Goal: Information Seeking & Learning: Learn about a topic

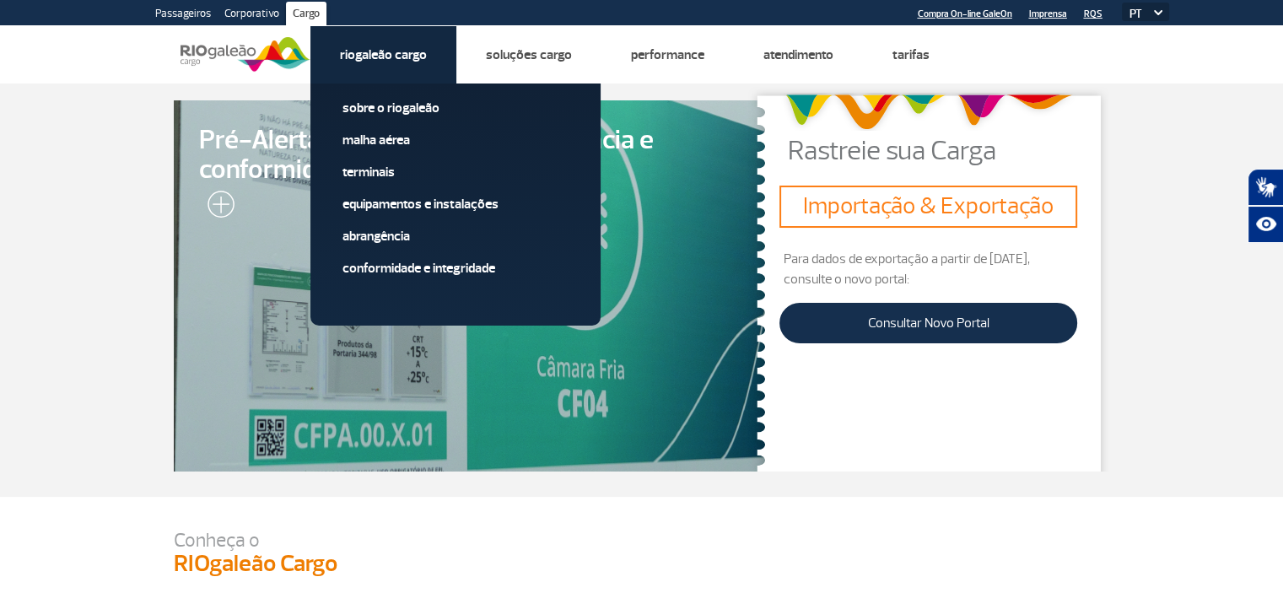
click at [400, 60] on link "Riogaleão Cargo" at bounding box center [383, 54] width 87 height 17
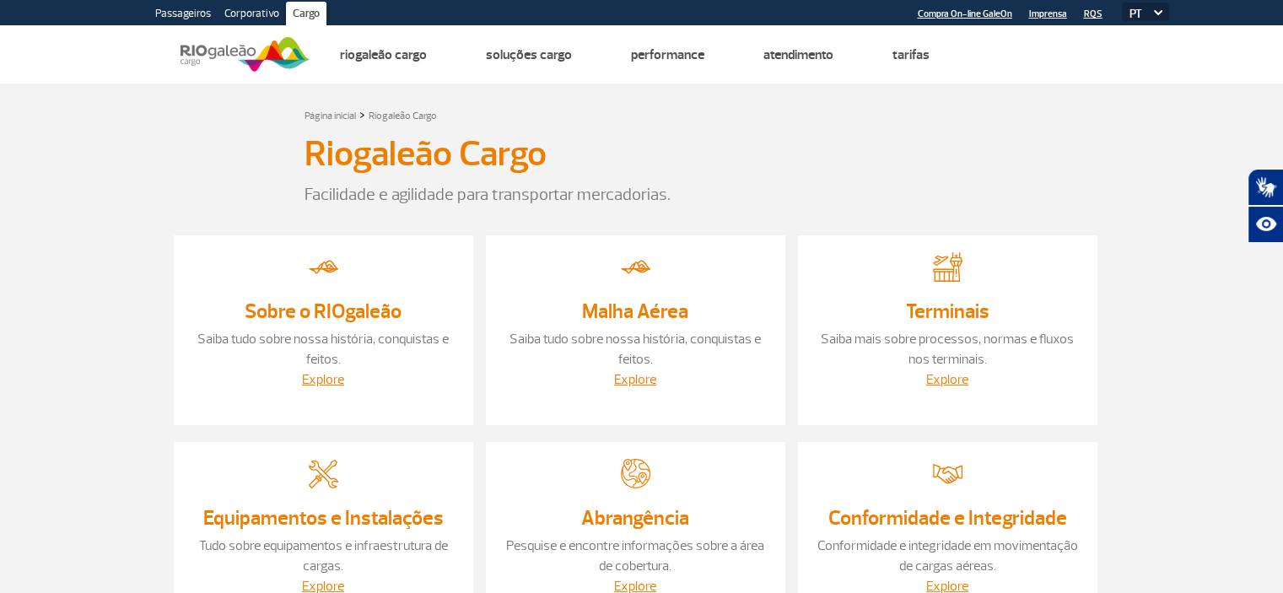
click at [733, 159] on div "Riogaleão Cargo" at bounding box center [641, 157] width 675 height 49
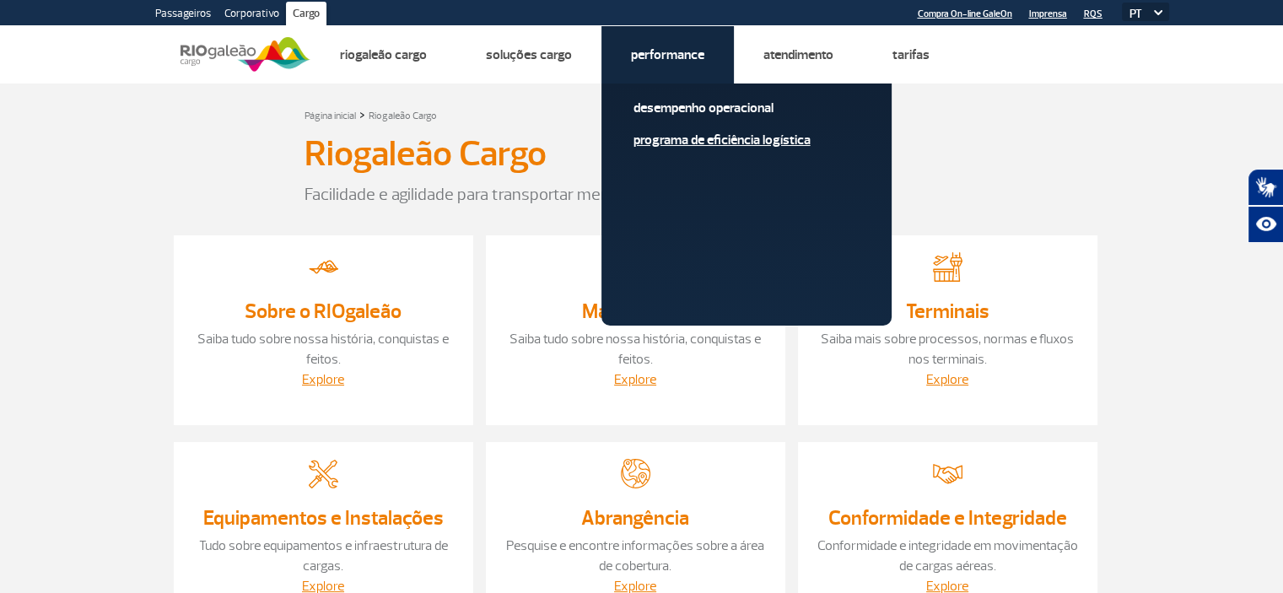
click at [673, 141] on link "Programa de Eficiência Logística" at bounding box center [746, 140] width 226 height 19
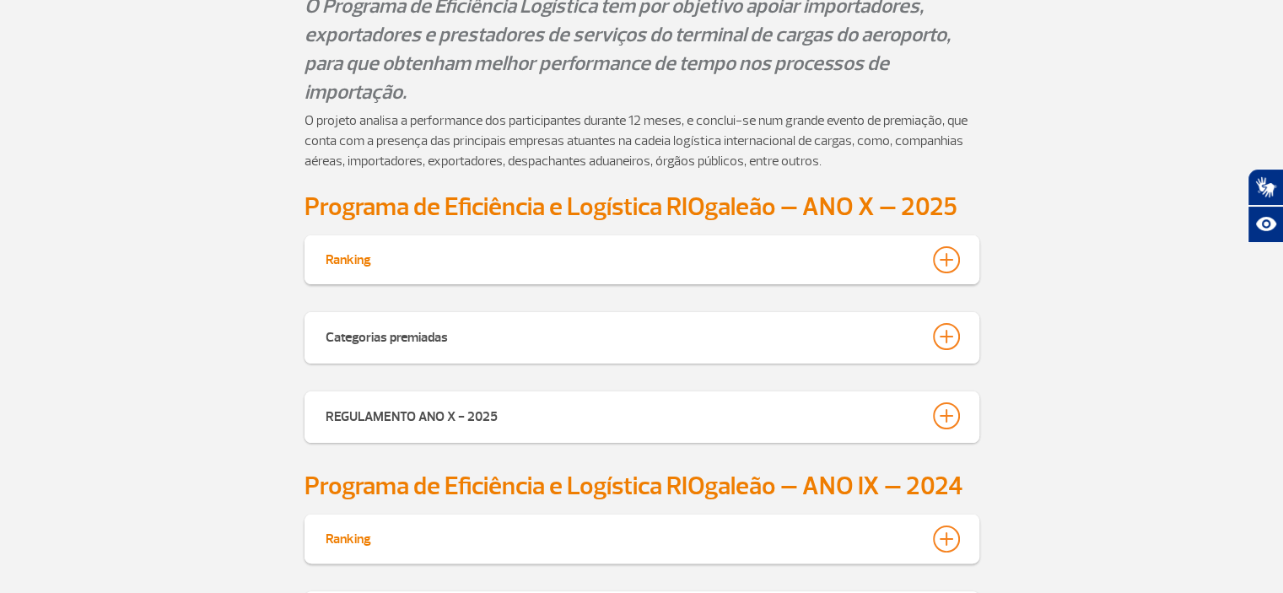
scroll to position [469, 0]
click at [941, 256] on div at bounding box center [946, 260] width 27 height 27
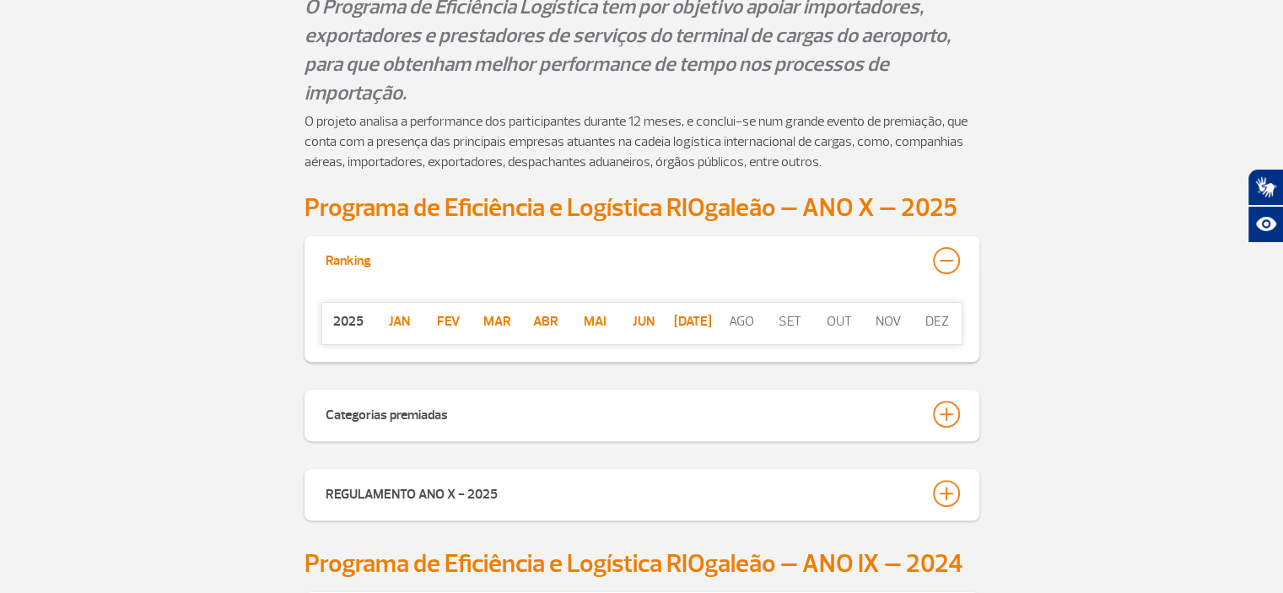
click at [942, 256] on div at bounding box center [946, 260] width 27 height 27
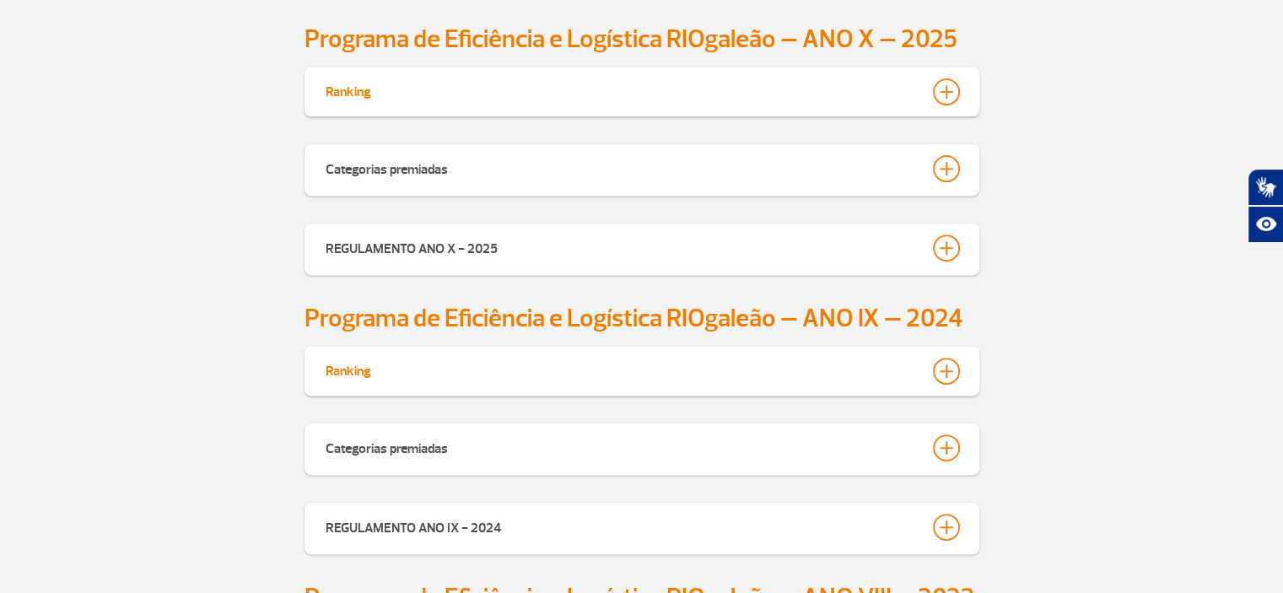
scroll to position [638, 0]
click at [942, 365] on div at bounding box center [946, 371] width 27 height 27
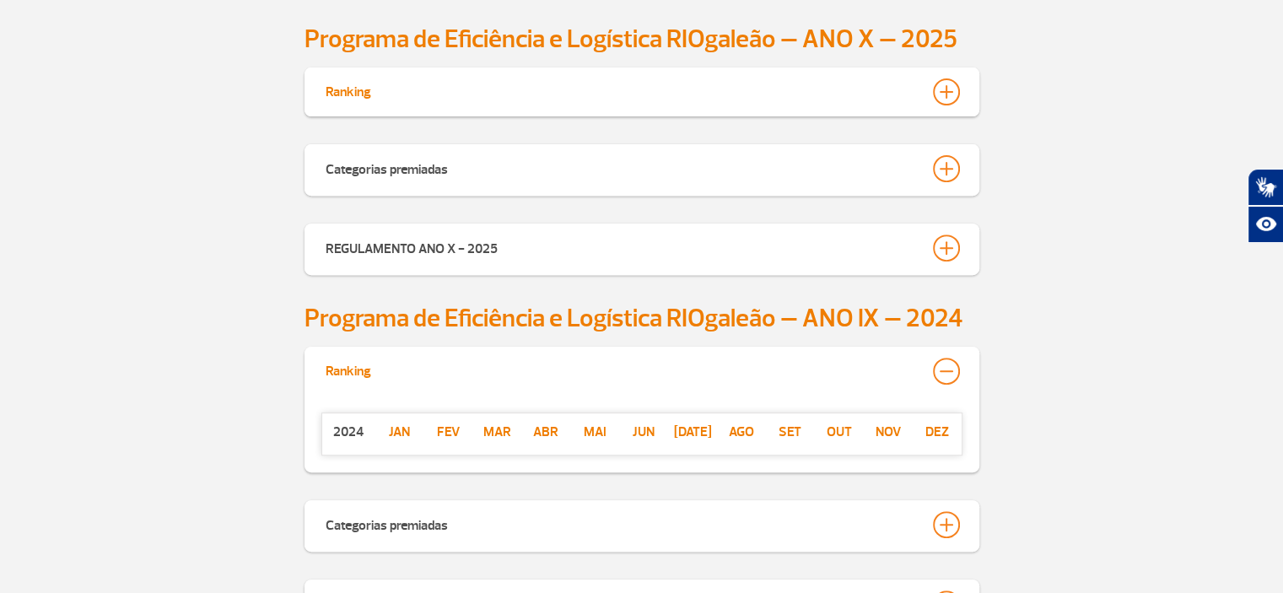
click at [884, 427] on p "nov" at bounding box center [888, 432] width 49 height 20
click at [944, 432] on p "dez" at bounding box center [936, 432] width 49 height 20
click at [839, 430] on p "out" at bounding box center [839, 432] width 49 height 20
click at [795, 430] on p "set" at bounding box center [790, 432] width 49 height 20
click at [744, 433] on p "ago" at bounding box center [741, 432] width 49 height 20
